Goal: Task Accomplishment & Management: Manage account settings

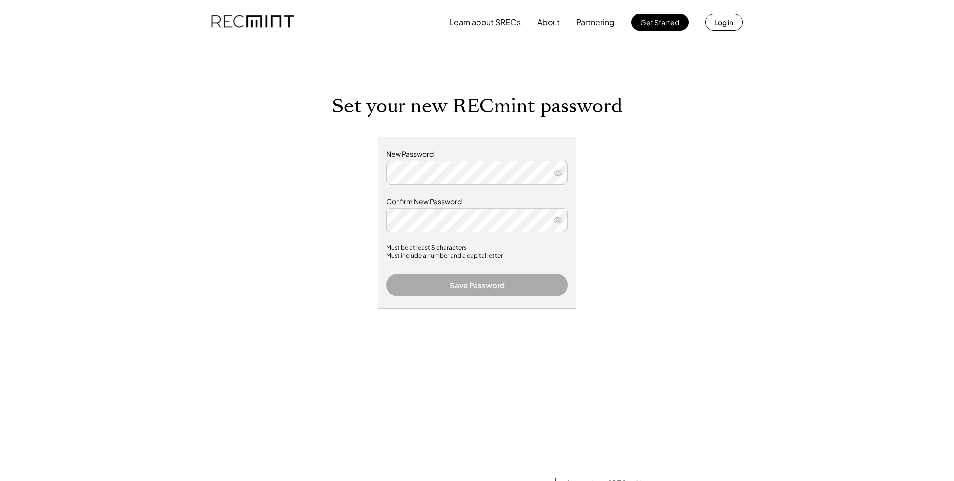
click at [671, 201] on div "Set your new RECmint password New Password Confirm New Password Must be at leas…" at bounding box center [476, 274] width 397 height 358
click at [708, 262] on div "Learn about SRECs About Partnering Get Started Log in Set your new RECmint pass…" at bounding box center [477, 308] width 954 height 616
click at [697, 325] on div "Learn about SRECs About Partnering Get Started Log in Set your new RECmint pass…" at bounding box center [477, 308] width 954 height 616
click at [520, 286] on button "Save Password" at bounding box center [477, 285] width 182 height 22
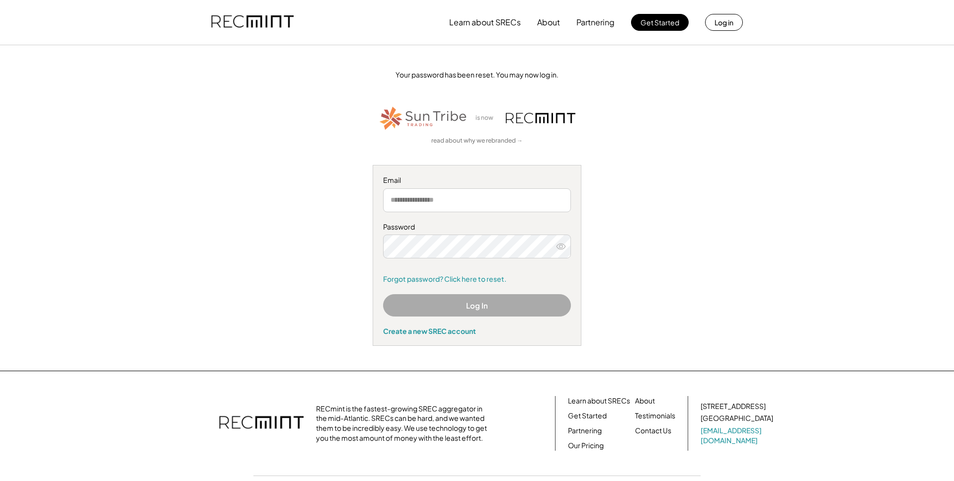
click at [527, 196] on input "email" at bounding box center [477, 200] width 188 height 24
type input "**********"
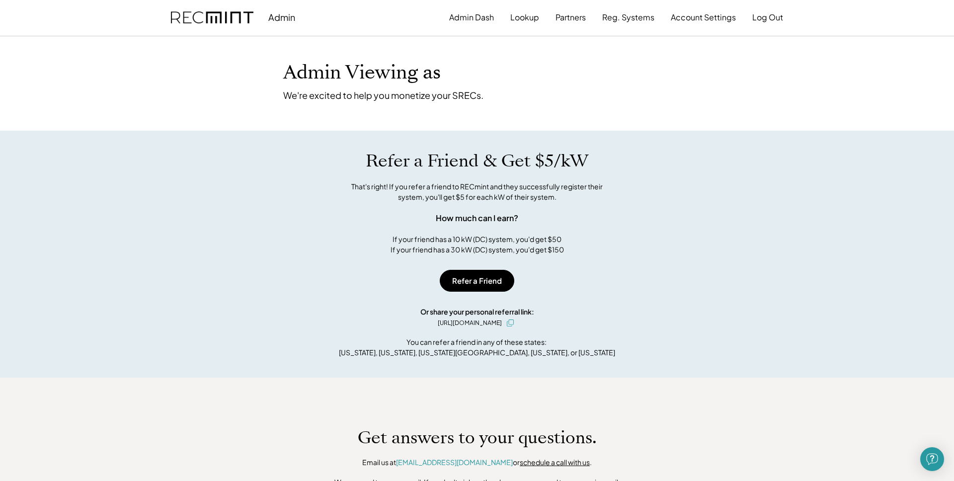
click at [492, 13] on button "Admin Dash" at bounding box center [471, 17] width 45 height 20
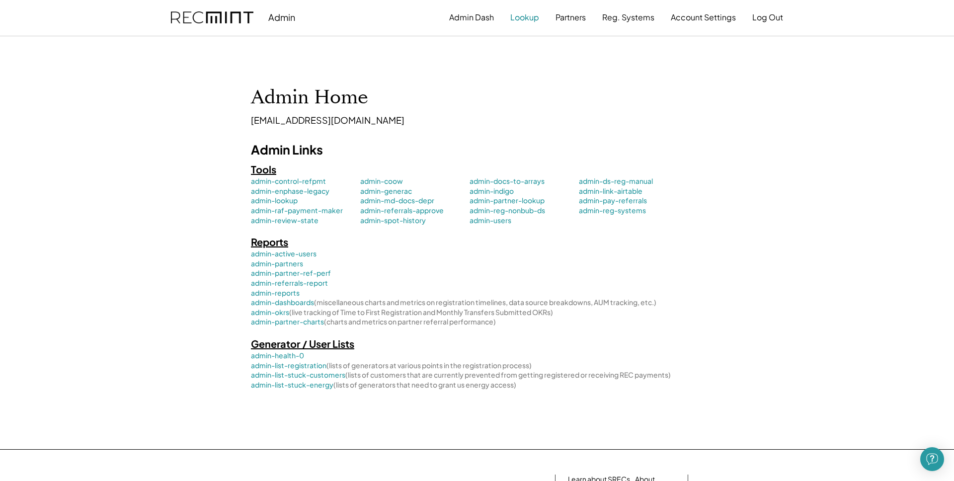
click at [517, 12] on button "Lookup" at bounding box center [524, 17] width 29 height 20
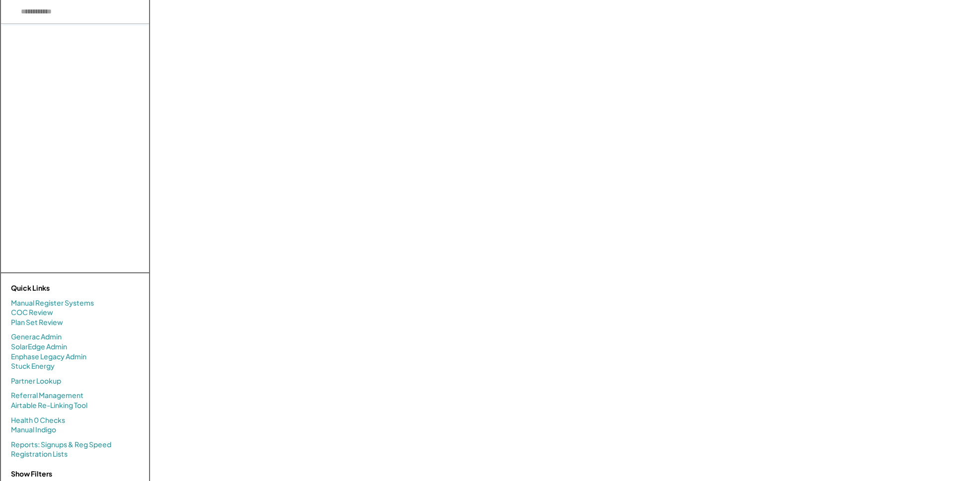
click at [125, 10] on input "input" at bounding box center [75, 12] width 148 height 24
click at [74, 12] on input "input" at bounding box center [75, 12] width 148 height 24
click at [71, 20] on input "input" at bounding box center [75, 12] width 148 height 24
type input "******"
